Goal: Task Accomplishment & Management: Use online tool/utility

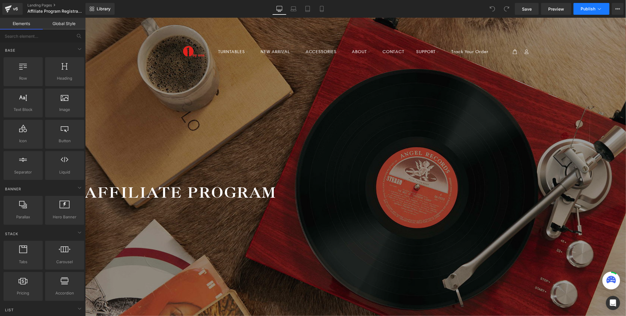
click at [579, 7] on button "Publish" at bounding box center [591, 9] width 36 height 12
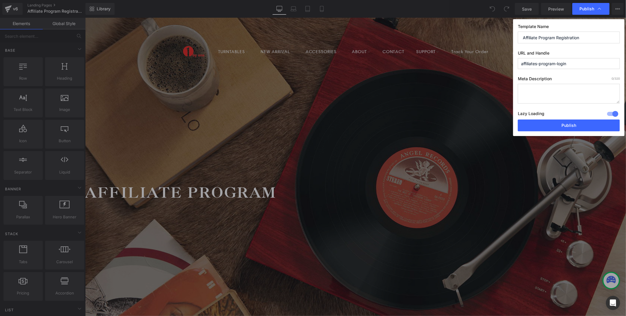
drag, startPoint x: 556, startPoint y: 37, endPoint x: 587, endPoint y: 38, distance: 31.0
click at [587, 38] on input "Affiliate Program Registration" at bounding box center [569, 38] width 102 height 12
drag, startPoint x: 574, startPoint y: 65, endPoint x: 557, endPoint y: 65, distance: 16.5
click at [557, 65] on input "affiliates-program-login" at bounding box center [569, 63] width 102 height 11
paste input "Registratio"
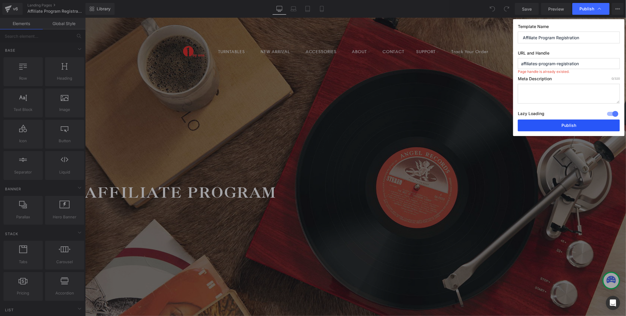
click at [581, 124] on button "Publish" at bounding box center [569, 125] width 102 height 12
click at [592, 63] on input "affiliates-program-registration" at bounding box center [569, 63] width 102 height 11
click at [537, 64] on input "affiliates-program-registration" at bounding box center [569, 63] width 102 height 11
type input "affiliate-program-registration"
click at [568, 125] on button "Publish" at bounding box center [569, 125] width 102 height 12
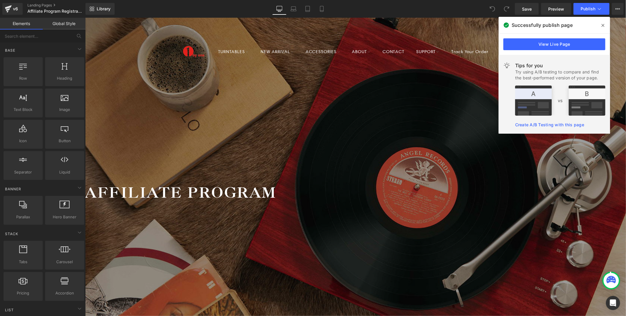
click at [605, 26] on span at bounding box center [602, 25] width 9 height 9
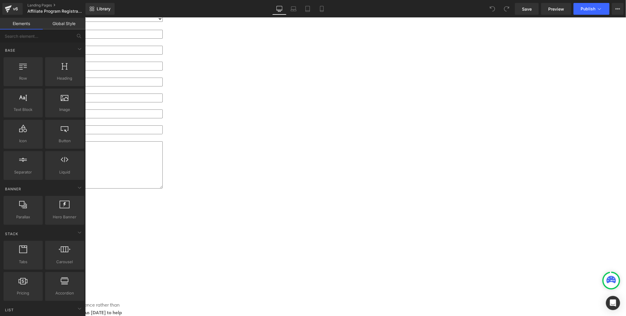
scroll to position [360, 0]
